Goal: Check status

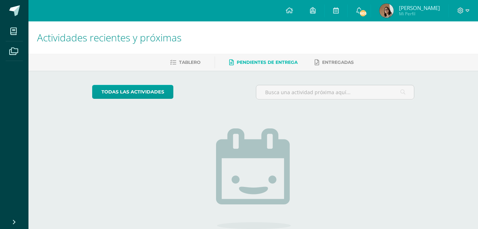
click at [403, 12] on span "Mi Perfil" at bounding box center [419, 14] width 41 height 6
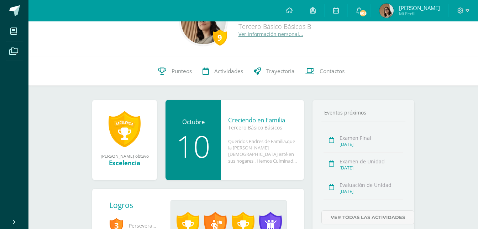
scroll to position [43, 0]
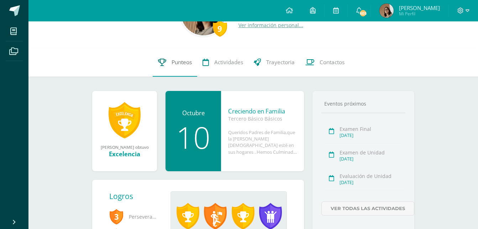
click at [178, 63] on span "Punteos" at bounding box center [182, 61] width 20 height 7
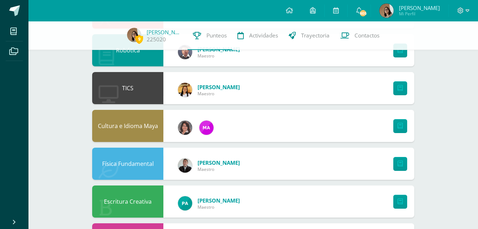
scroll to position [342, 0]
